Goal: Transaction & Acquisition: Purchase product/service

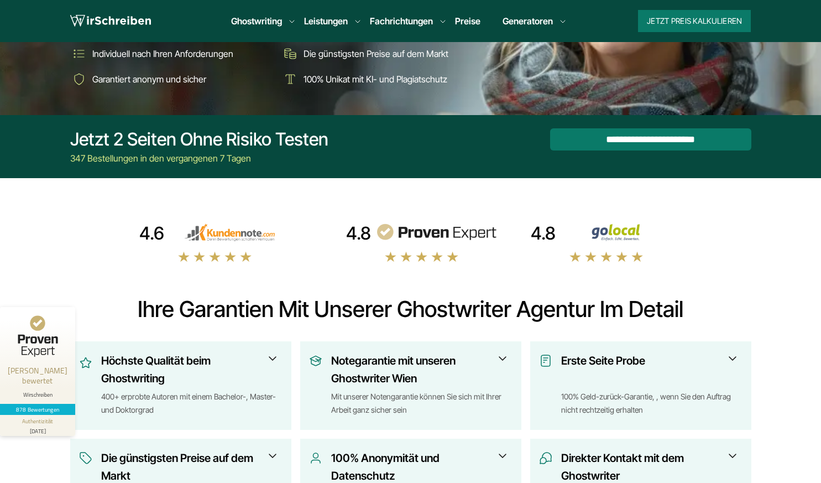
click at [0, 0] on link "Masterarbeit" at bounding box center [0, 0] width 0 height 0
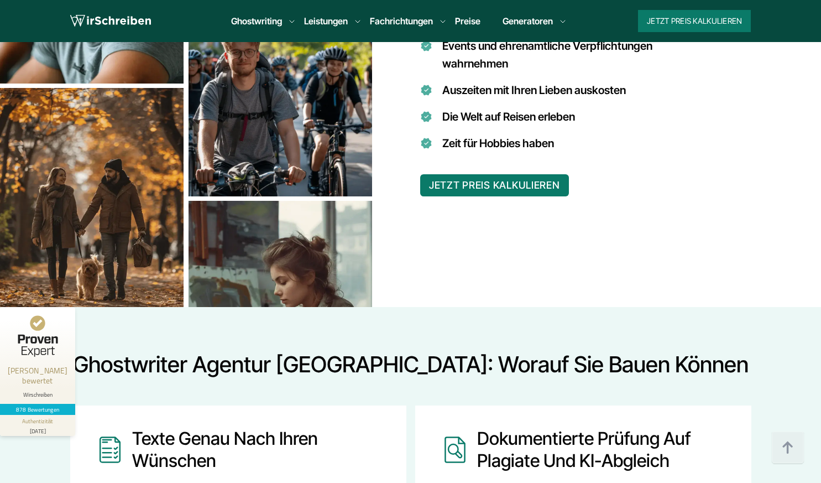
scroll to position [1042, 0]
click at [538, 184] on button "JETZT PREIS KALKULIEREN" at bounding box center [494, 185] width 149 height 22
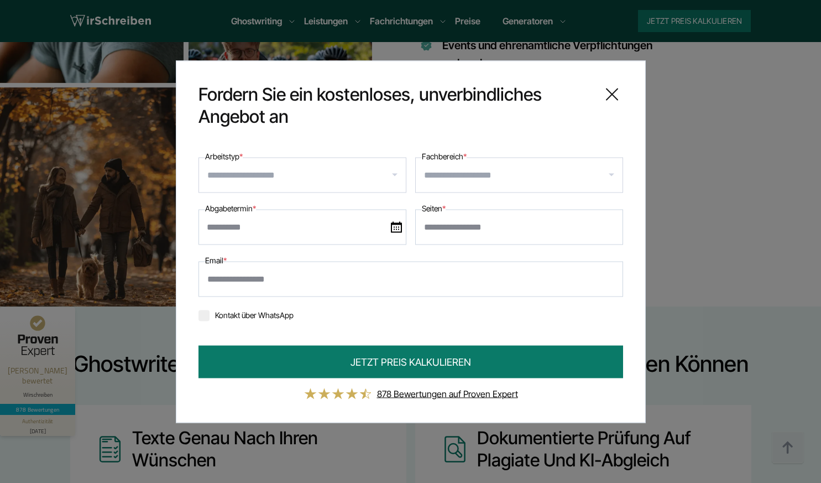
click at [356, 178] on input "Arbeitstyp *" at bounding box center [306, 175] width 199 height 18
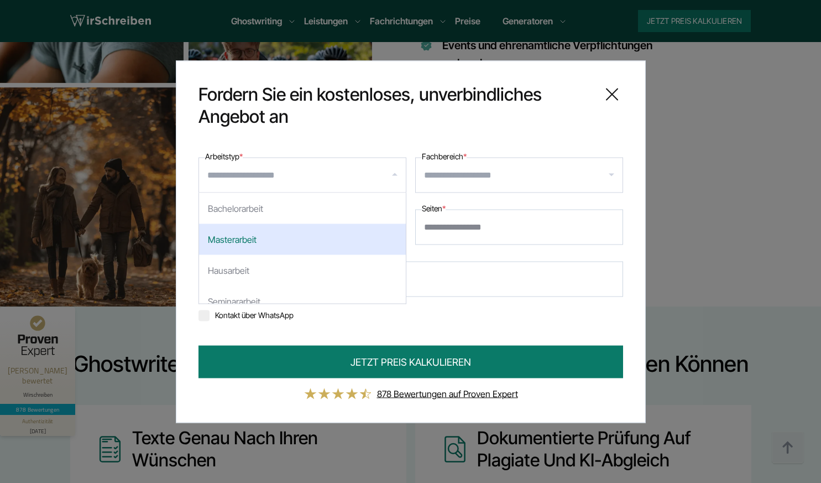
click at [332, 231] on div "Masterarbeit" at bounding box center [302, 238] width 207 height 31
select select "**"
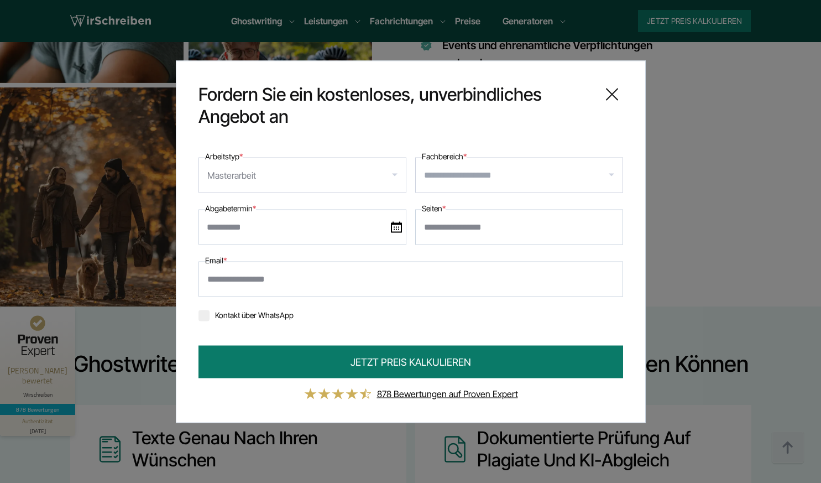
click at [471, 170] on input "Fachbereich *" at bounding box center [523, 175] width 199 height 18
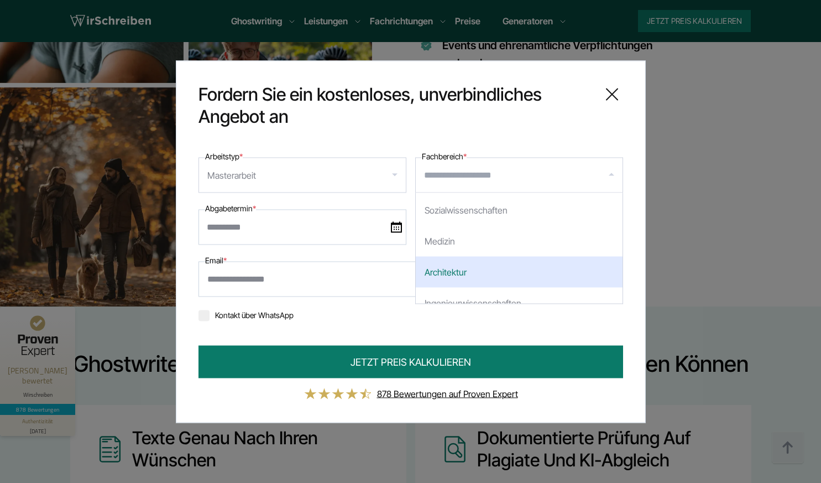
scroll to position [188, 0]
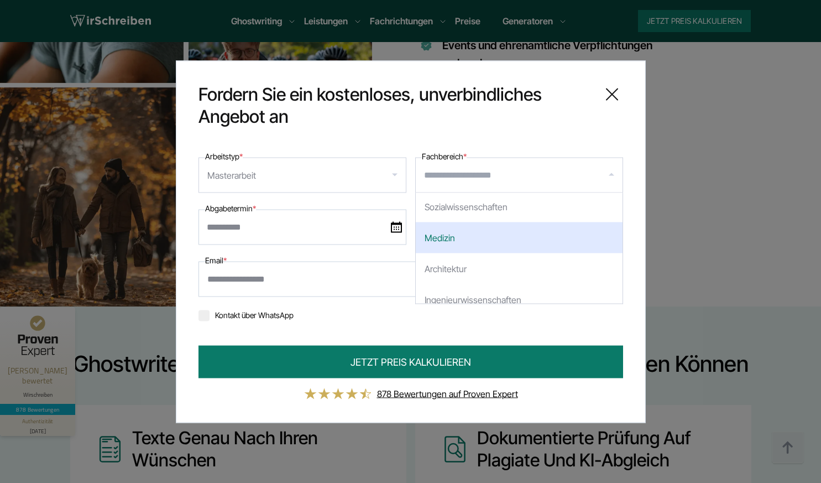
click at [475, 246] on div "Medizin" at bounding box center [519, 237] width 207 height 31
select select "*"
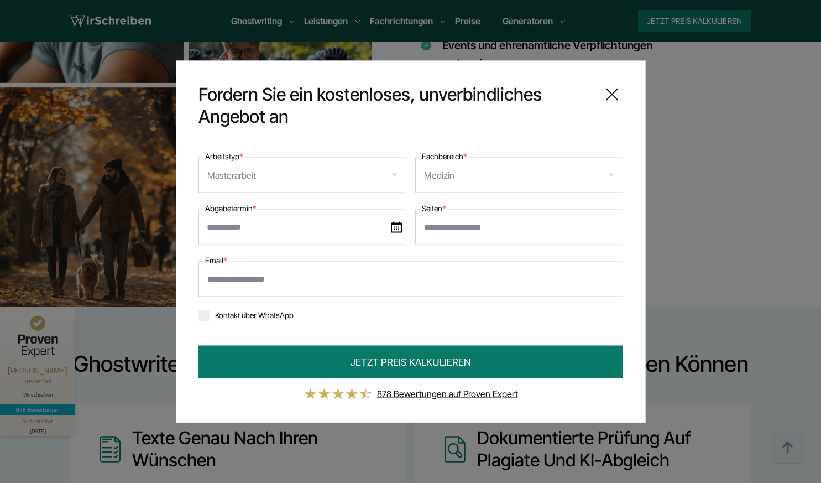
click at [398, 228] on img at bounding box center [396, 226] width 11 height 11
click at [398, 228] on input "text" at bounding box center [303, 226] width 208 height 35
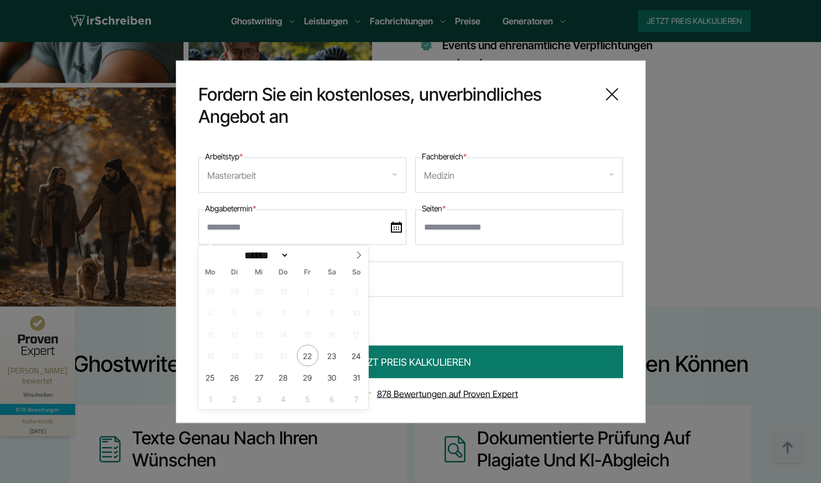
click at [360, 254] on icon at bounding box center [359, 255] width 4 height 7
select select "*"
click at [354, 313] on span "12" at bounding box center [357, 312] width 22 height 22
type input "**********"
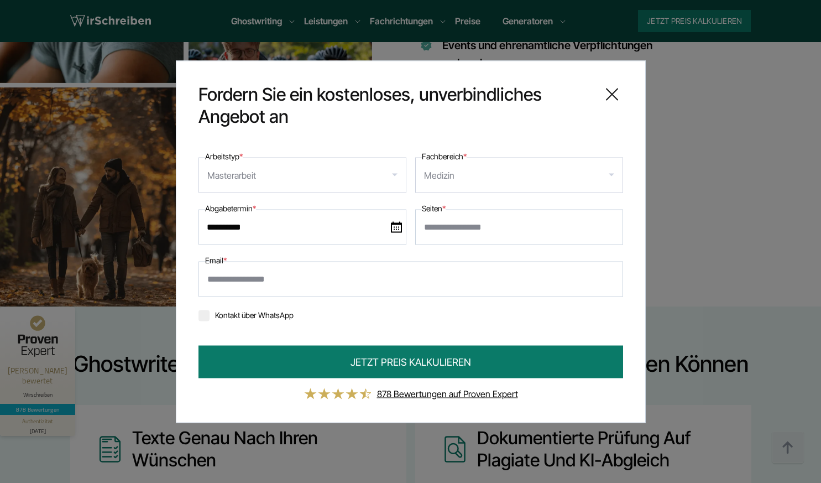
click at [611, 90] on icon at bounding box center [612, 94] width 22 height 22
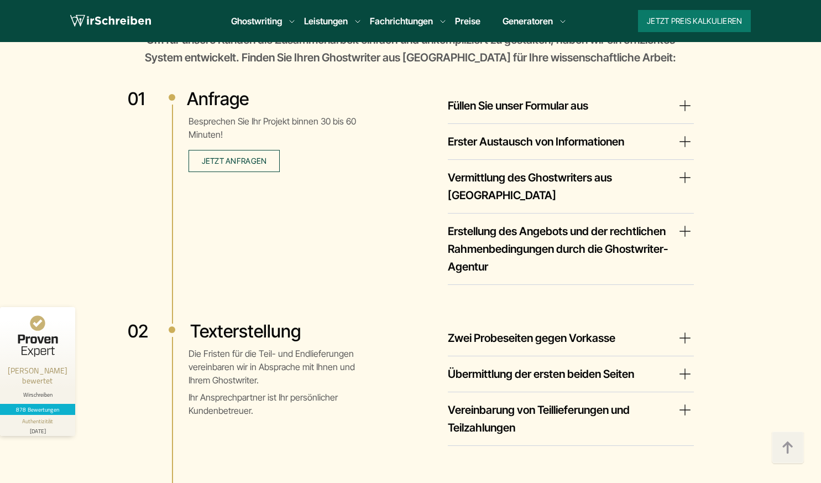
scroll to position [1921, 0]
click at [686, 329] on summary "Zwei Probeseiten gegen Vorkasse" at bounding box center [571, 338] width 246 height 18
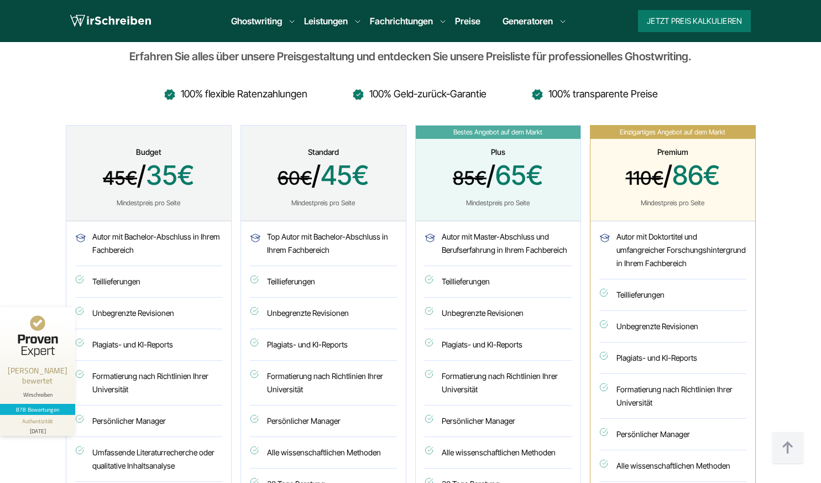
scroll to position [3052, 0]
